Goal: Task Accomplishment & Management: Use online tool/utility

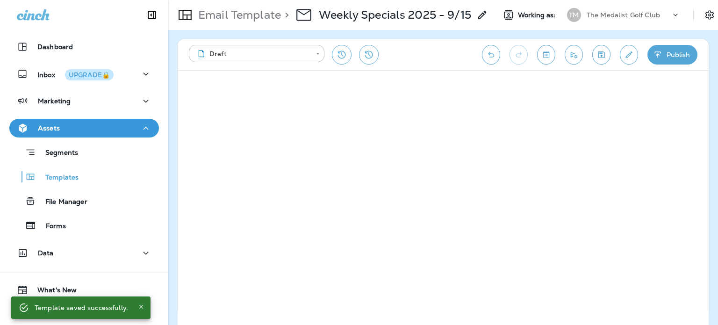
click at [633, 13] on p "The Medalist Golf Club" at bounding box center [623, 14] width 73 height 7
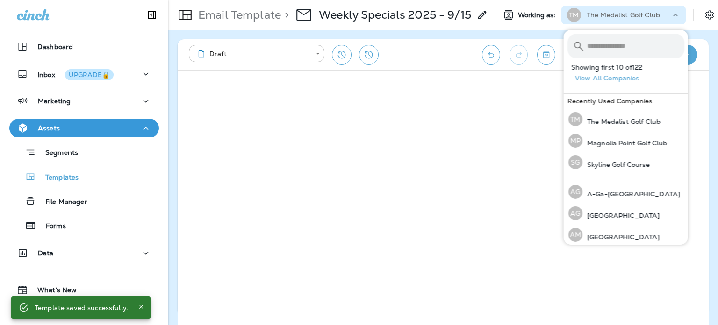
click at [612, 56] on input "text" at bounding box center [635, 46] width 97 height 25
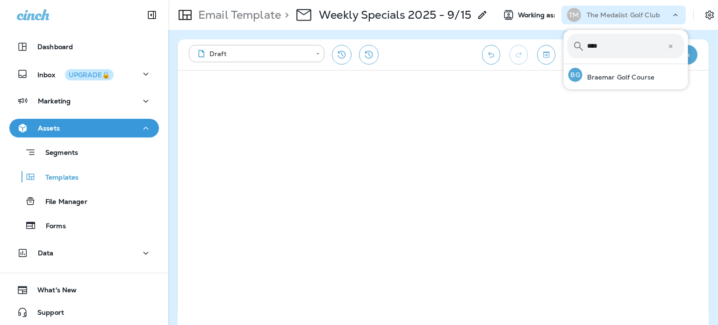
type input "****"
click at [619, 72] on div "BG Braemar Golf Course" at bounding box center [612, 75] width 94 height 22
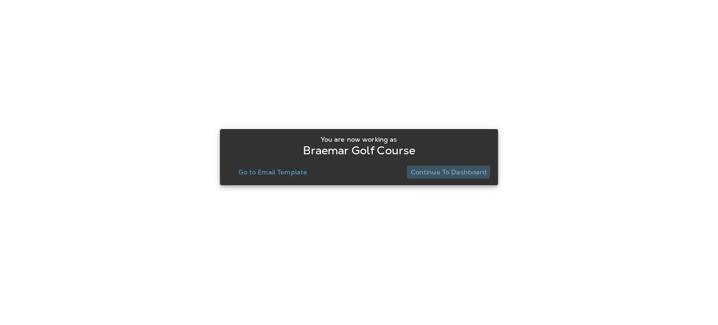
click at [425, 168] on p "Continue to Dashboard" at bounding box center [449, 171] width 76 height 7
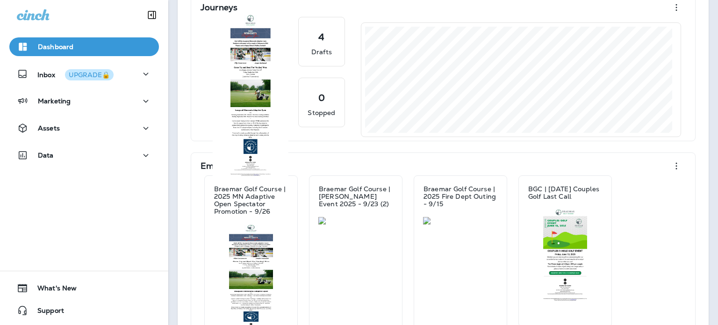
scroll to position [94, 0]
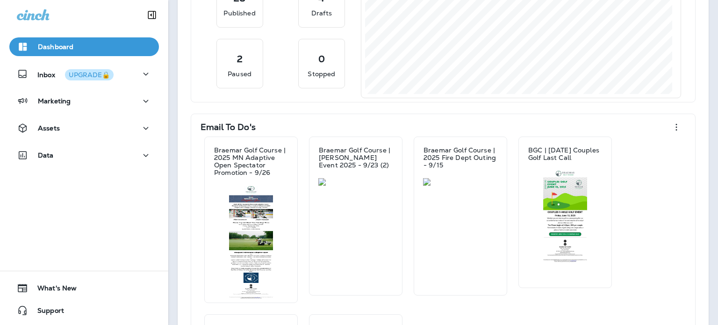
click at [95, 120] on button "Assets" at bounding box center [84, 128] width 150 height 19
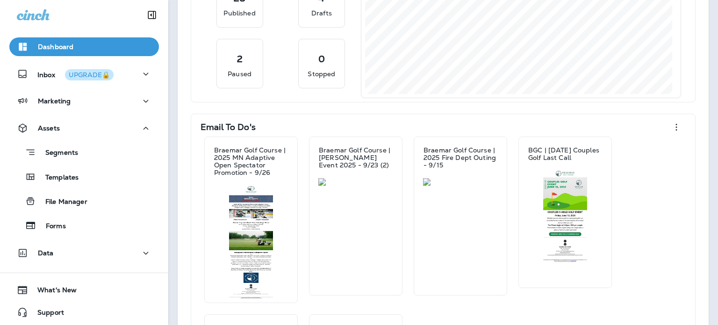
click at [97, 170] on div "Templates" at bounding box center [84, 177] width 142 height 14
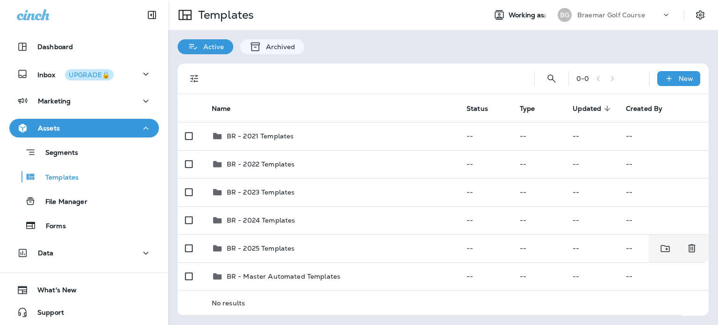
click at [361, 249] on div "BR - 2025 Templates" at bounding box center [332, 248] width 240 height 11
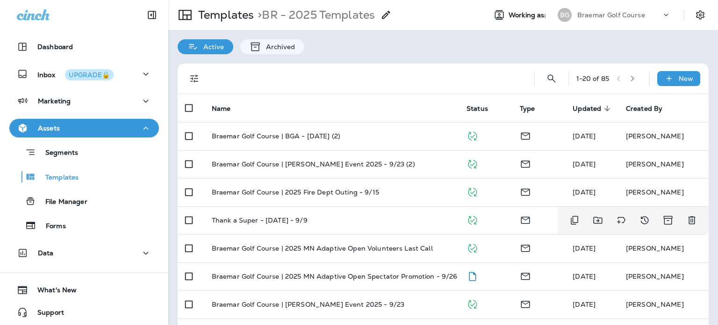
scroll to position [94, 0]
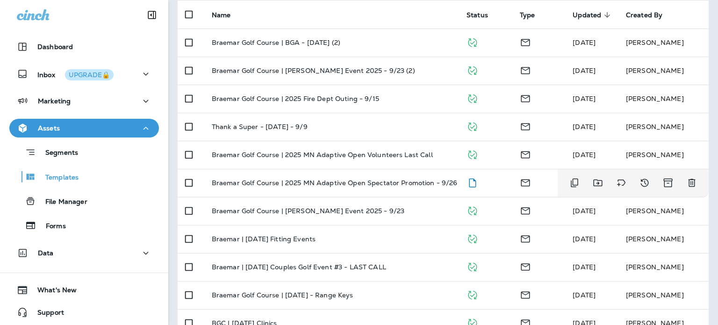
click at [409, 184] on p "Braemar Golf Course | 2025 MN Adaptive Open Spectator Promotion - 9/26" at bounding box center [335, 182] width 246 height 7
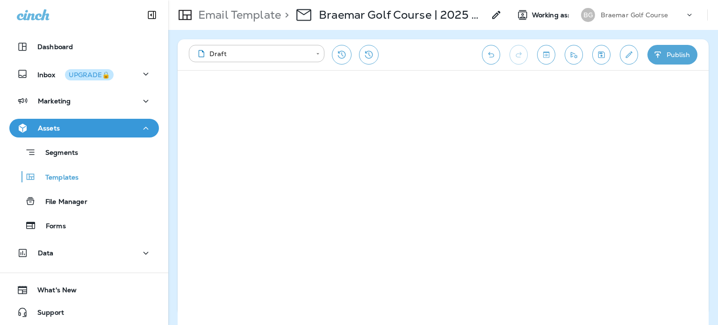
click at [603, 50] on icon "Save" at bounding box center [602, 54] width 10 height 9
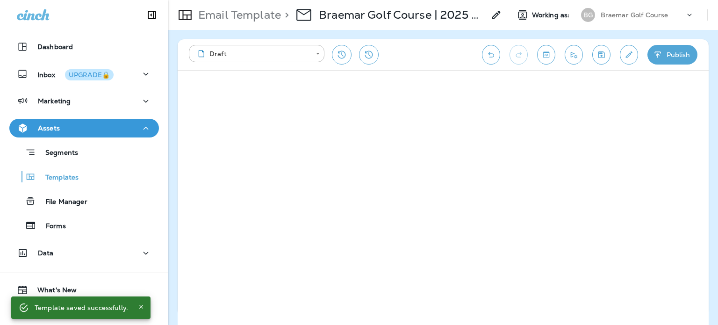
click at [582, 53] on button "Send test email" at bounding box center [574, 55] width 18 height 20
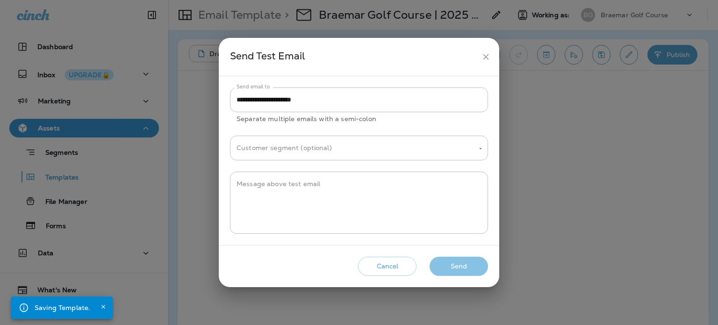
click at [475, 264] on button "Send" at bounding box center [459, 266] width 58 height 19
